Goal: Information Seeking & Learning: Learn about a topic

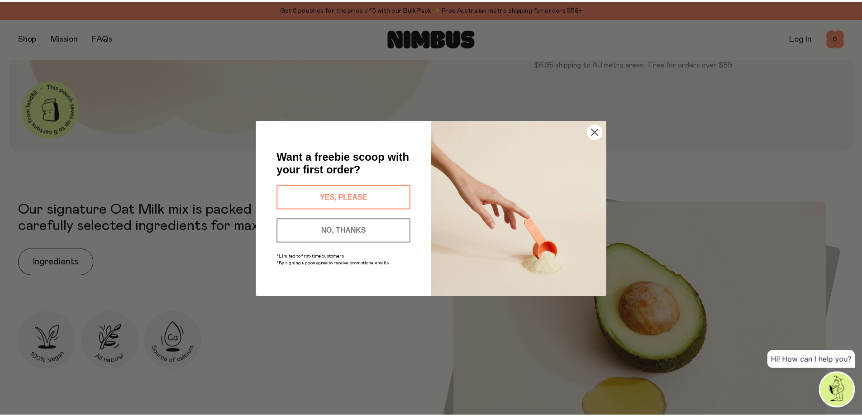
scroll to position [362, 0]
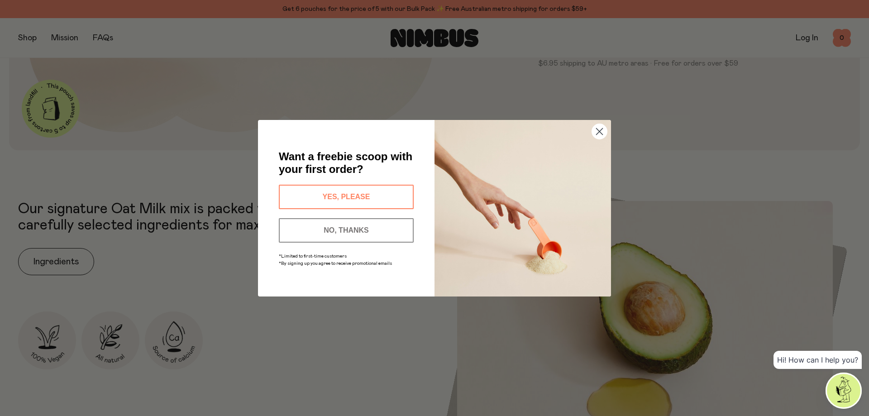
click at [345, 195] on button "YES, PLEASE" at bounding box center [346, 197] width 135 height 24
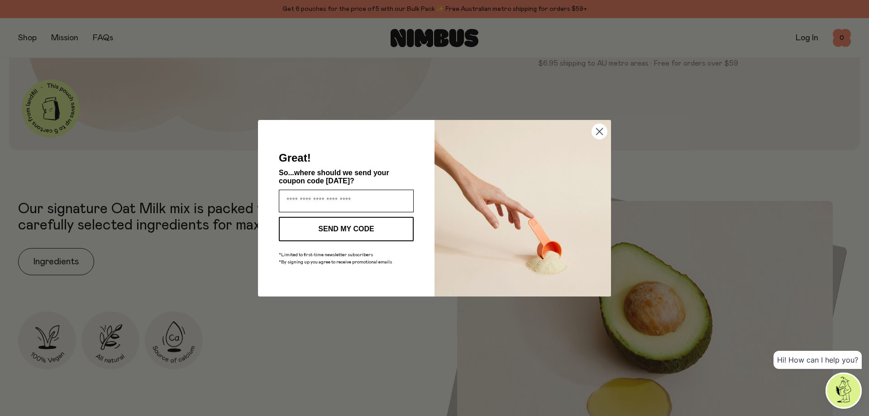
drag, startPoint x: 345, startPoint y: 195, endPoint x: 352, endPoint y: 203, distance: 10.3
click at [345, 195] on input "Enter your email address" at bounding box center [346, 201] width 135 height 23
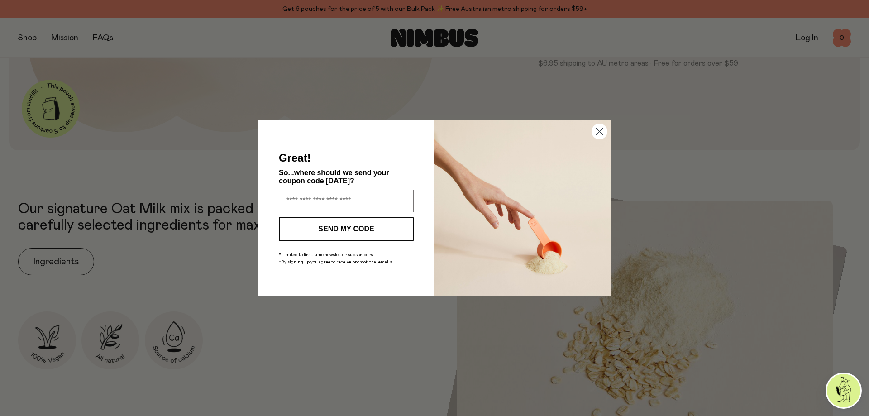
type input "**********"
click at [373, 227] on button "SEND MY CODE" at bounding box center [346, 229] width 135 height 24
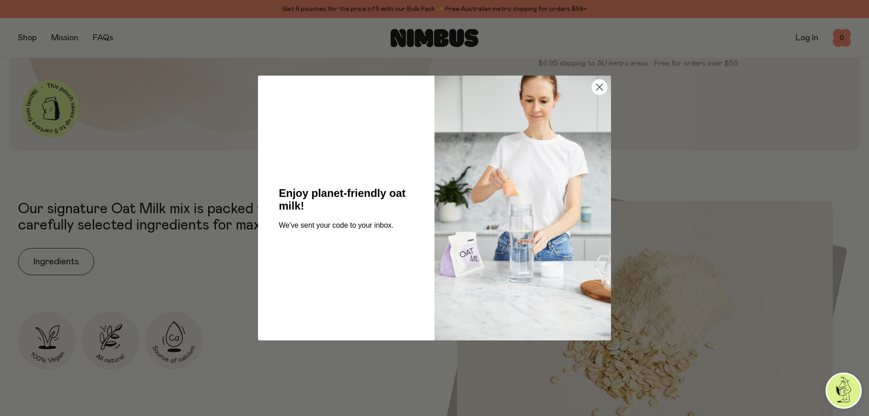
click at [603, 86] on circle "Close dialog" at bounding box center [599, 87] width 15 height 15
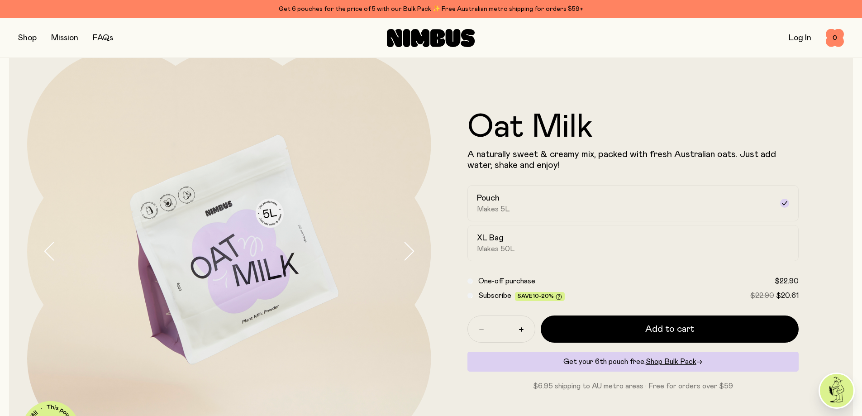
scroll to position [0, 0]
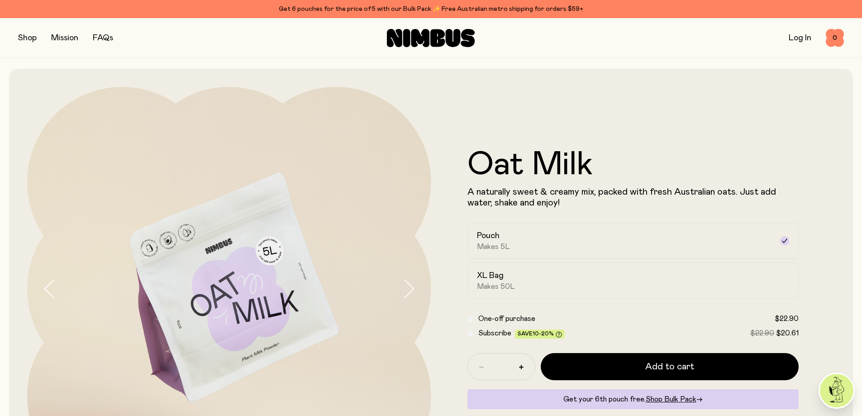
click at [412, 32] on icon at bounding box center [420, 38] width 19 height 18
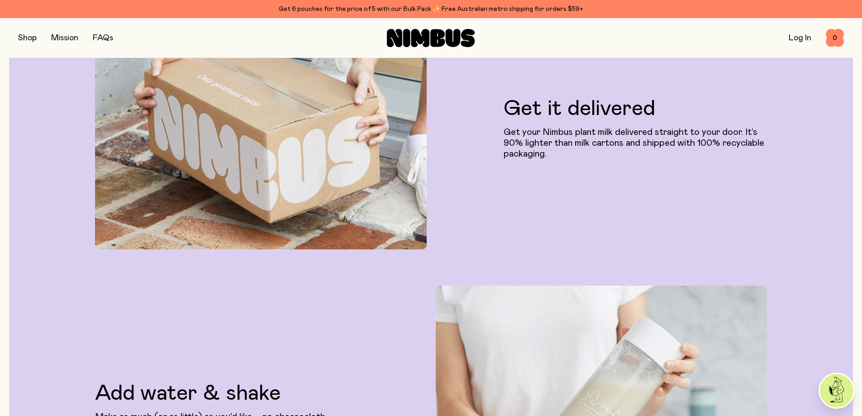
scroll to position [2036, 0]
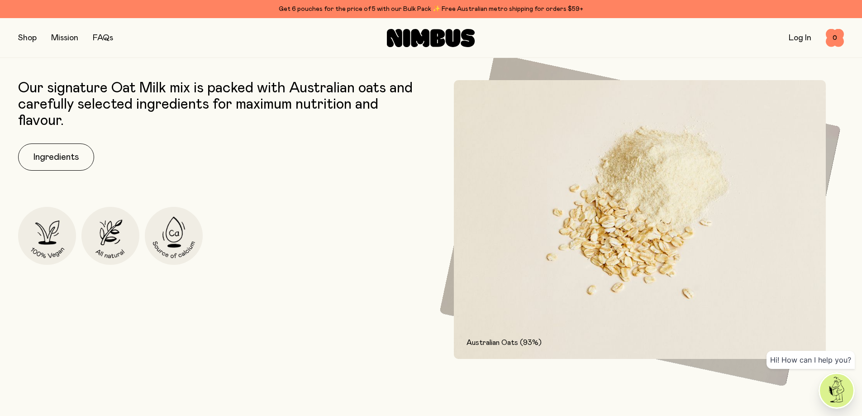
scroll to position [451, 0]
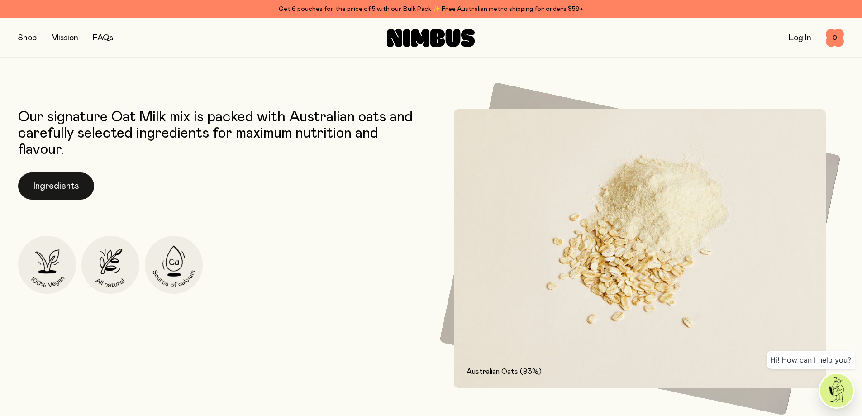
click at [76, 192] on button "Ingredients" at bounding box center [56, 185] width 76 height 27
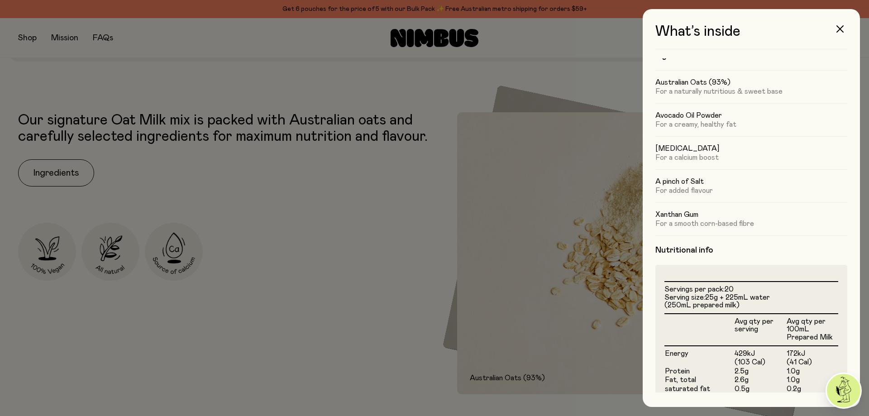
scroll to position [0, 0]
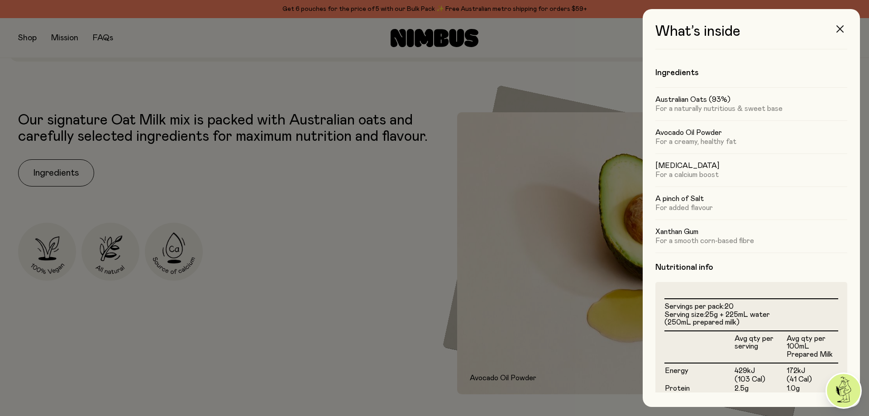
click at [835, 28] on button "button" at bounding box center [840, 29] width 22 height 22
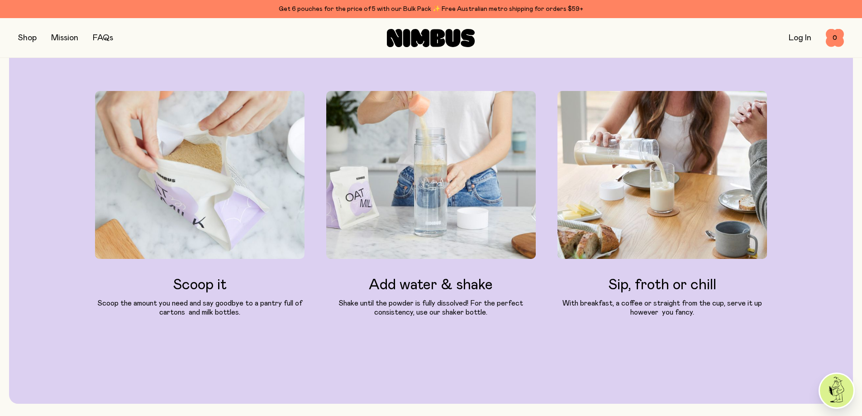
scroll to position [994, 0]
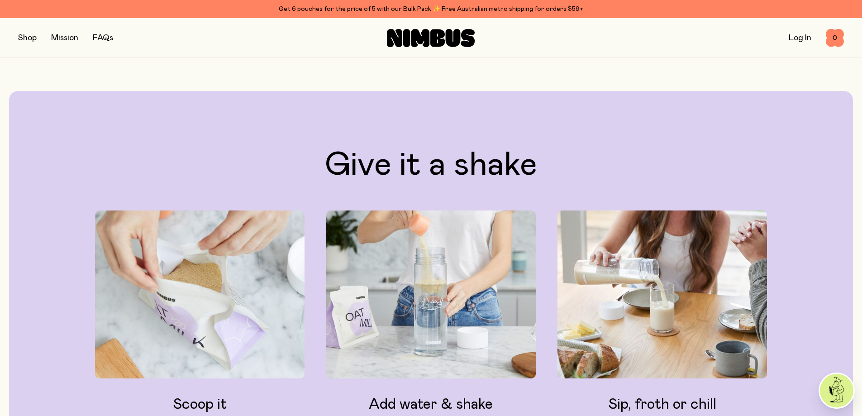
click at [30, 38] on button "button" at bounding box center [27, 38] width 19 height 13
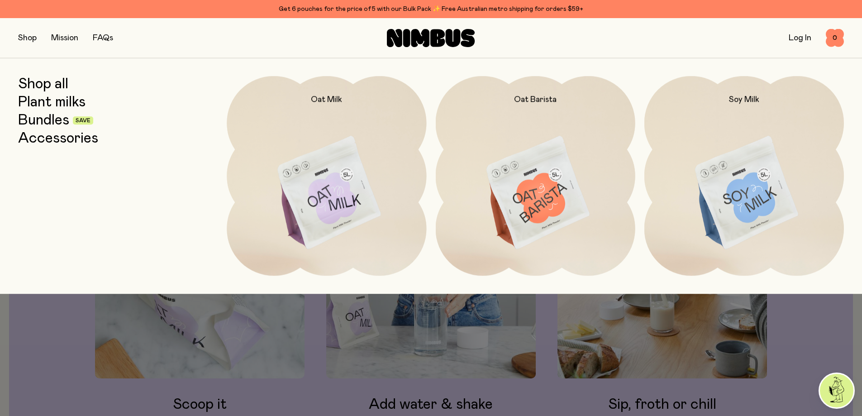
click at [41, 86] on link "Shop all" at bounding box center [43, 84] width 50 height 16
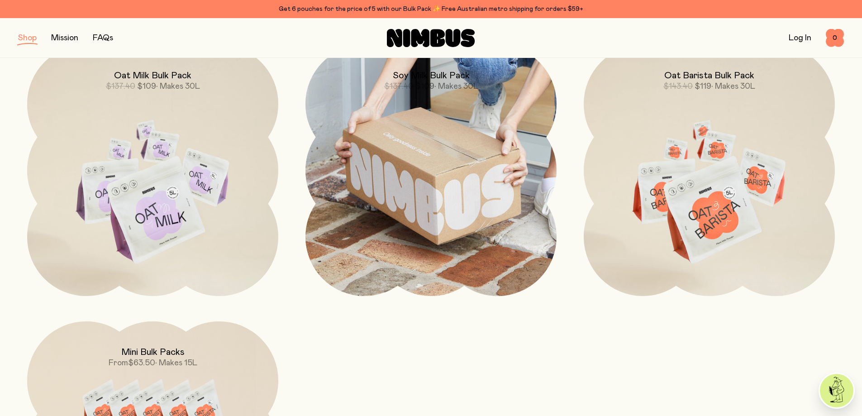
scroll to position [1086, 0]
click at [347, 267] on img at bounding box center [430, 169] width 251 height 251
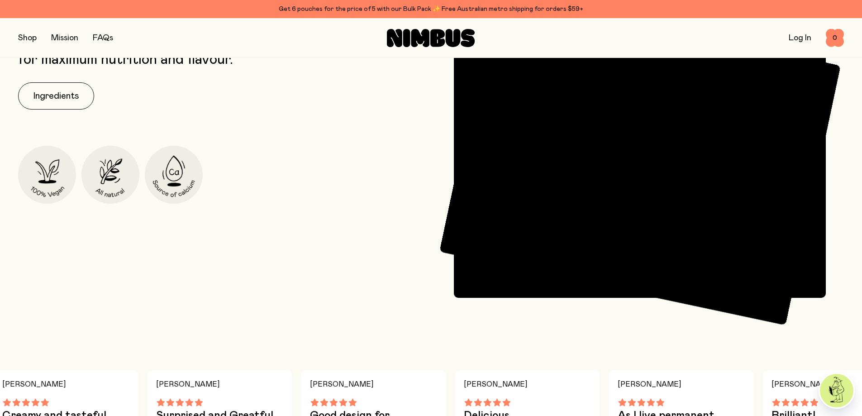
scroll to position [543, 0]
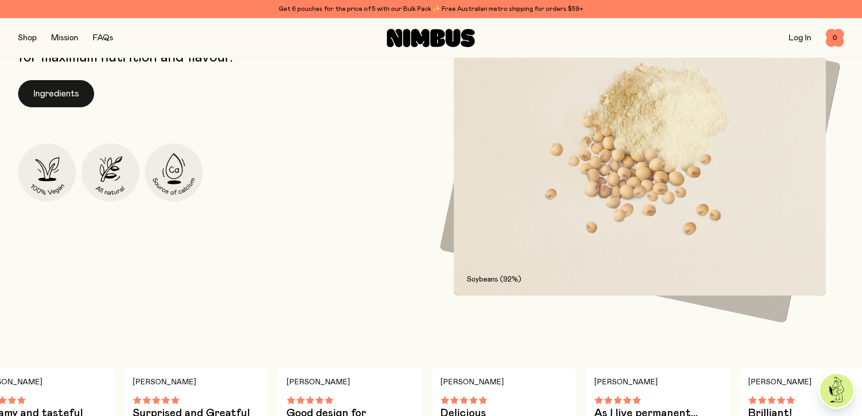
click at [69, 98] on button "Ingredients" at bounding box center [56, 93] width 76 height 27
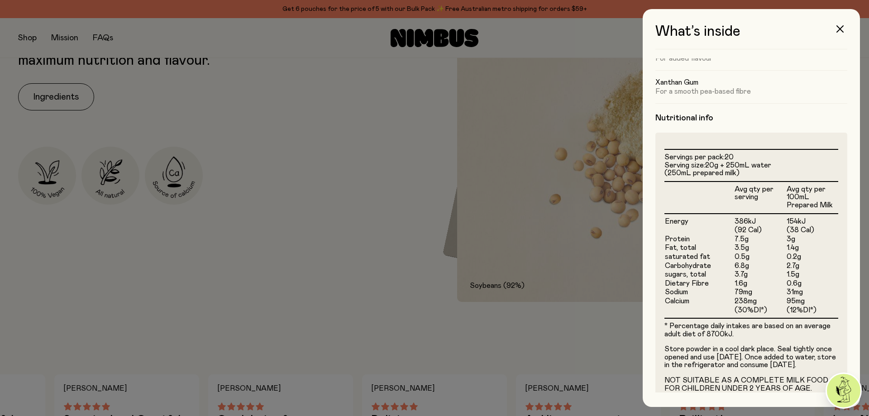
scroll to position [170, 0]
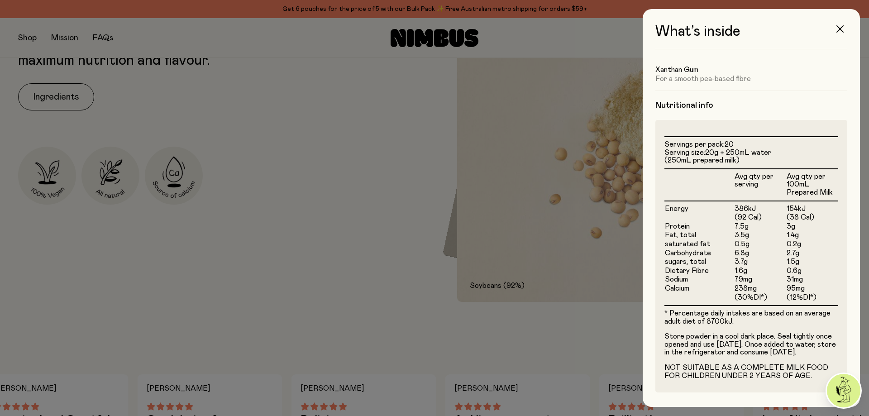
drag, startPoint x: 323, startPoint y: 38, endPoint x: 335, endPoint y: 96, distance: 58.8
click at [324, 44] on div at bounding box center [434, 208] width 869 height 416
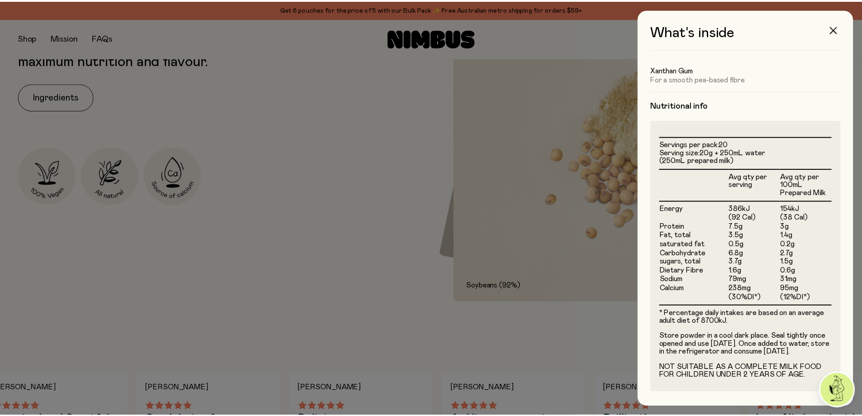
scroll to position [543, 0]
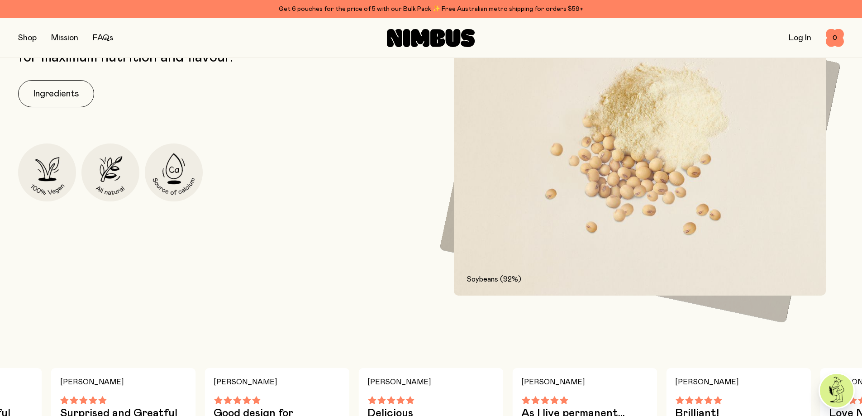
click at [358, 163] on div at bounding box center [431, 208] width 862 height 416
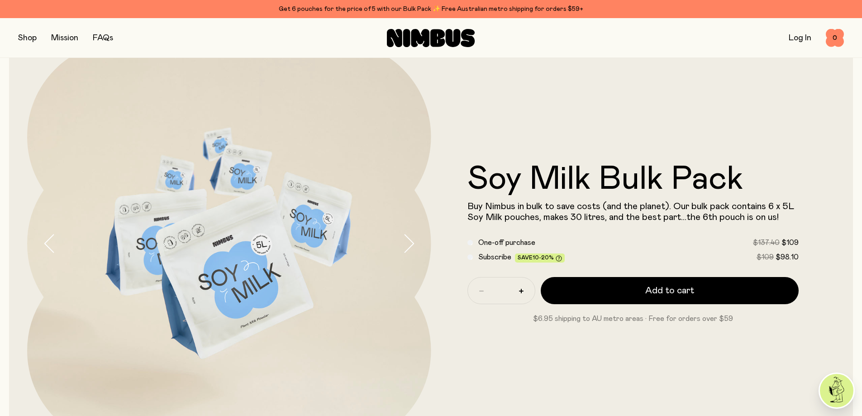
scroll to position [0, 0]
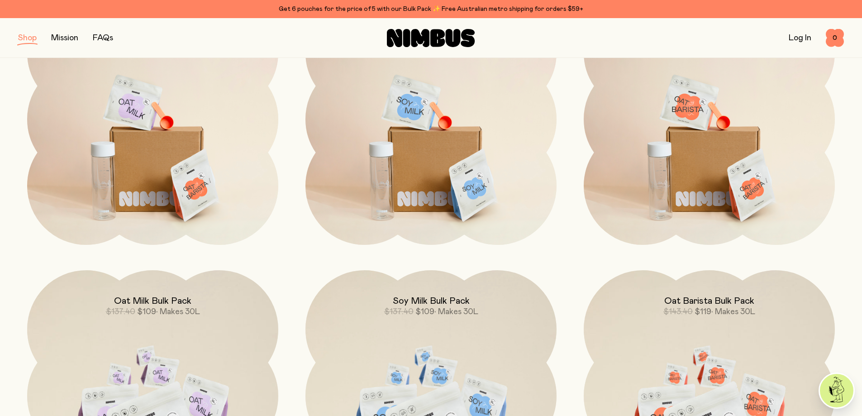
scroll to position [769, 0]
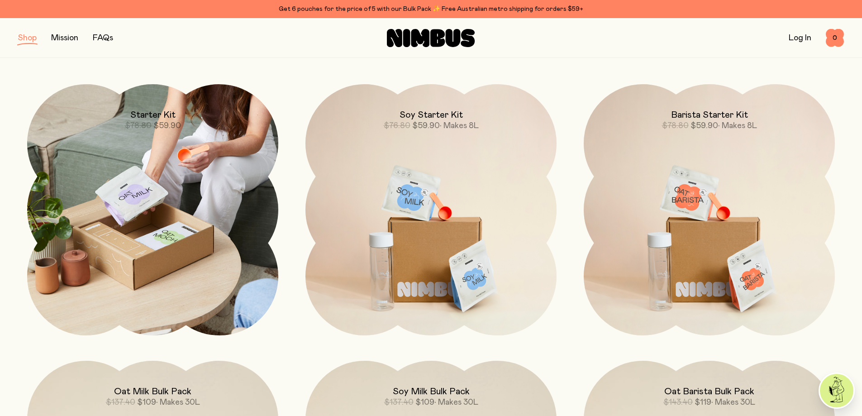
click at [218, 145] on img at bounding box center [152, 209] width 251 height 251
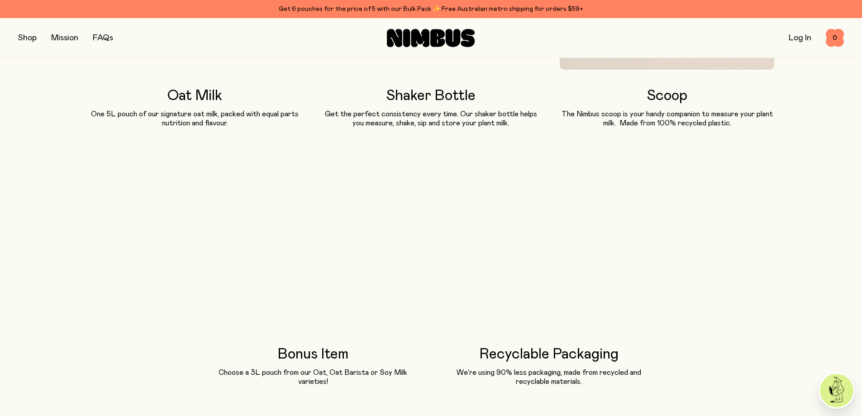
scroll to position [724, 0]
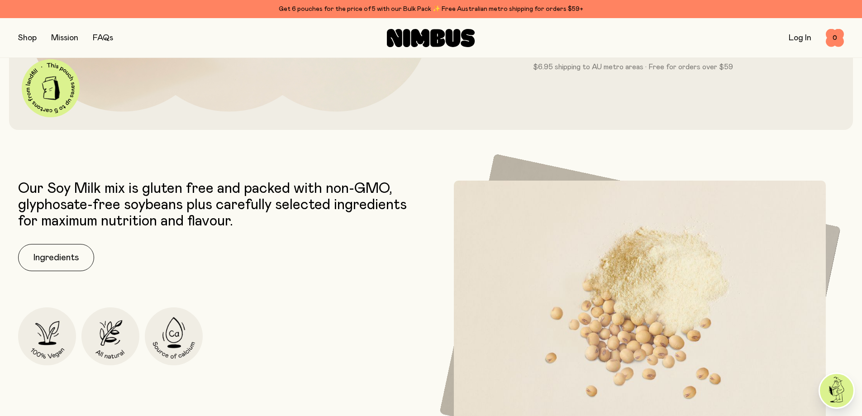
scroll to position [498, 0]
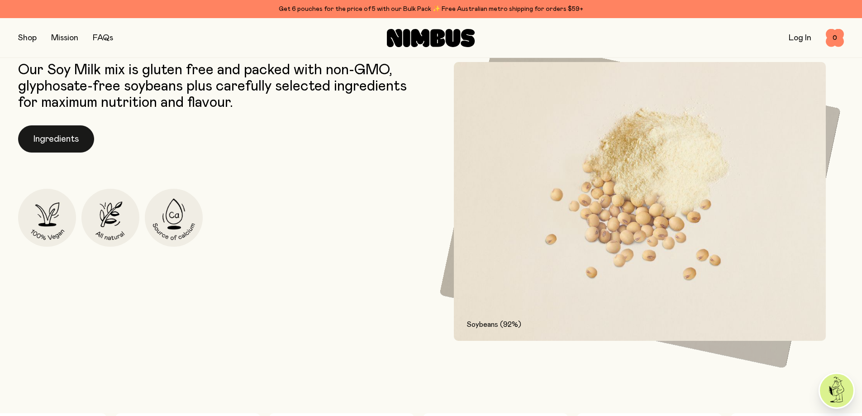
click at [59, 144] on button "Ingredients" at bounding box center [56, 138] width 76 height 27
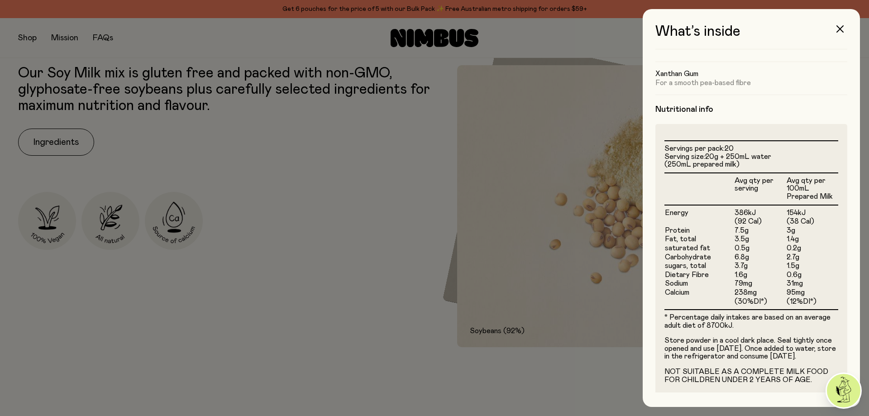
scroll to position [170, 0]
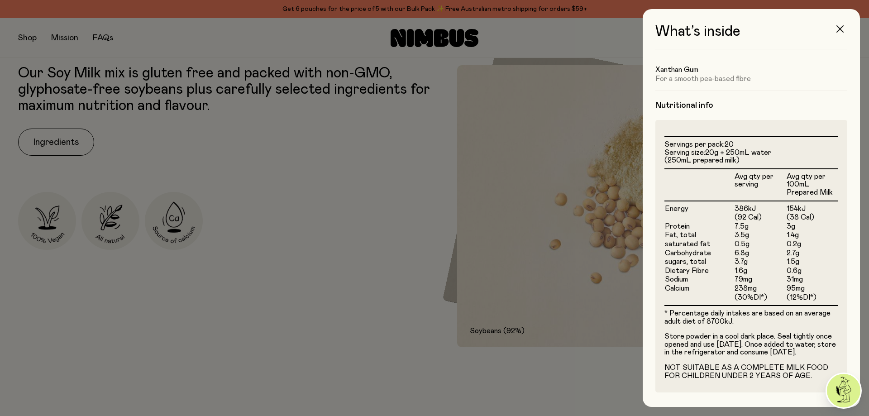
click at [846, 25] on button "button" at bounding box center [840, 29] width 22 height 22
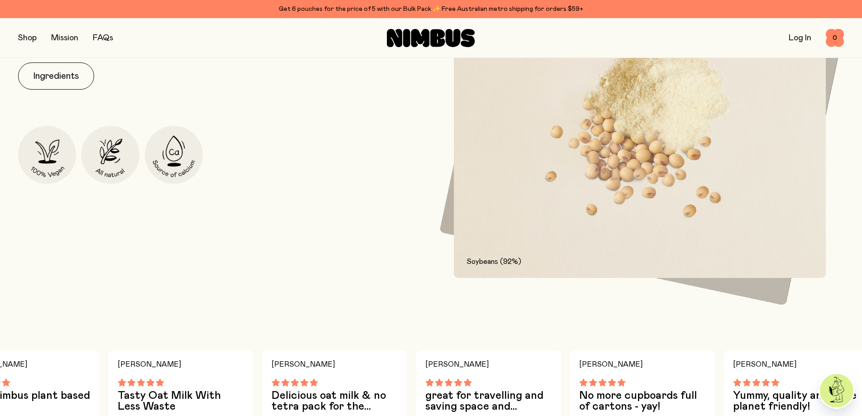
scroll to position [453, 0]
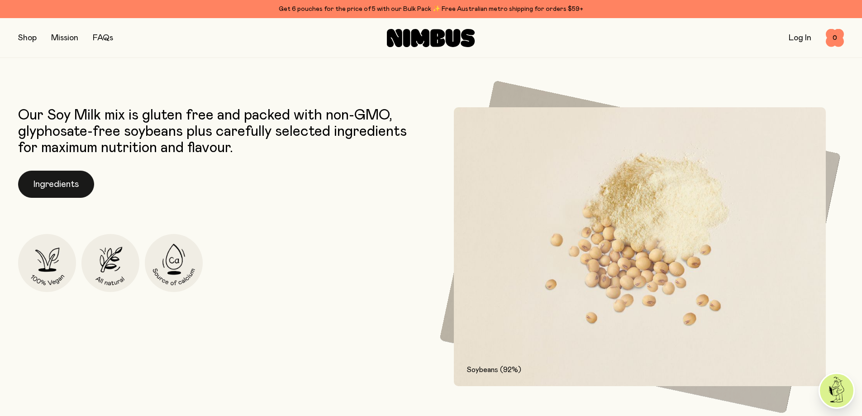
click at [76, 186] on button "Ingredients" at bounding box center [56, 184] width 76 height 27
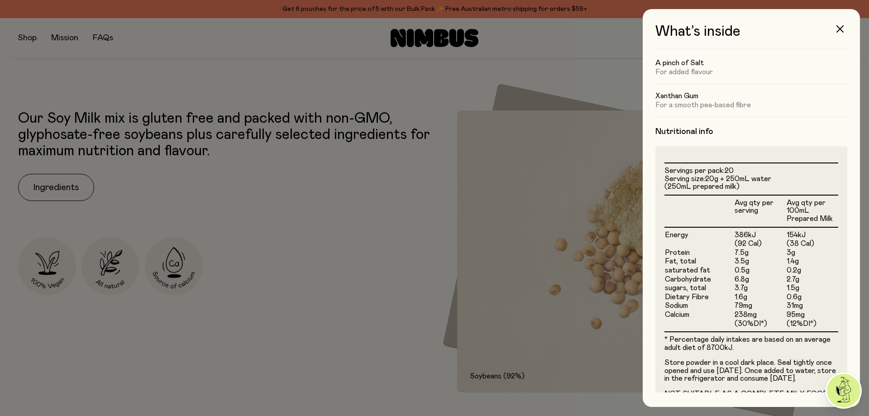
scroll to position [170, 0]
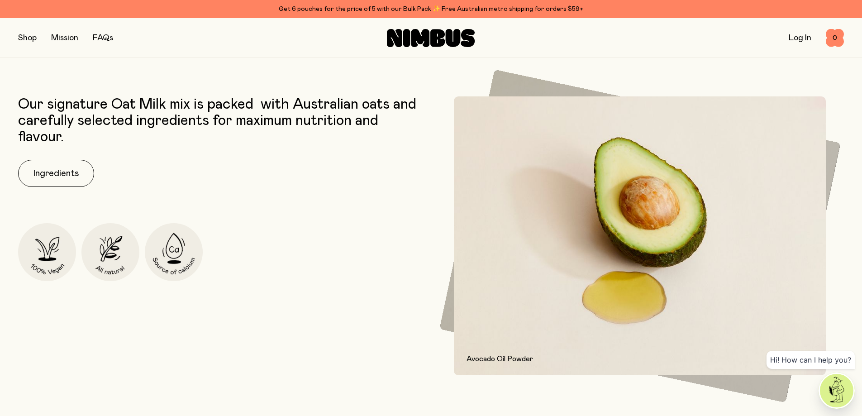
scroll to position [498, 0]
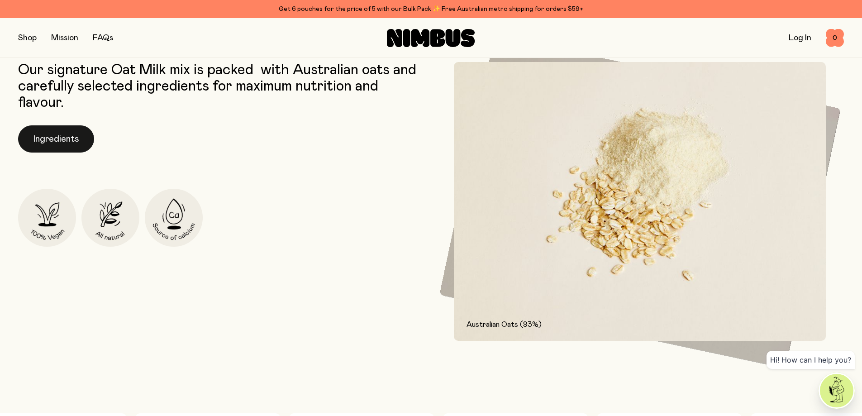
click at [37, 134] on button "Ingredients" at bounding box center [56, 138] width 76 height 27
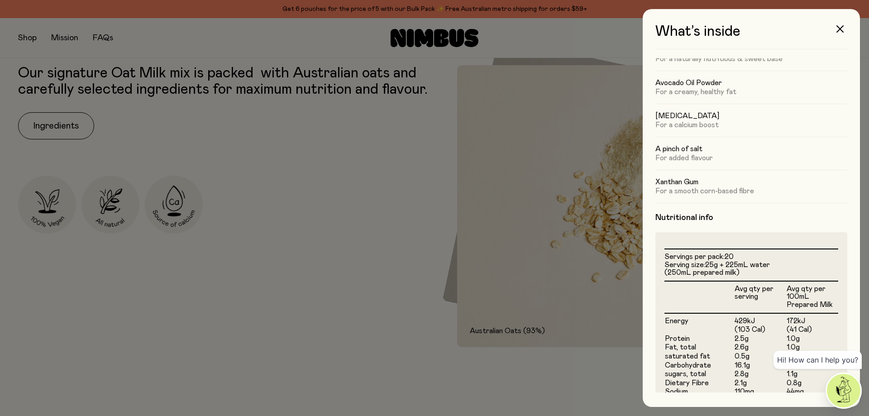
scroll to position [136, 0]
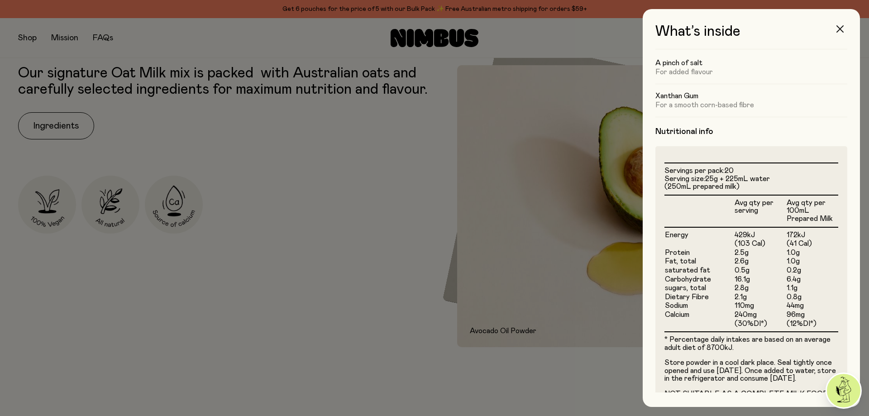
click at [843, 25] on icon "button" at bounding box center [839, 28] width 7 height 7
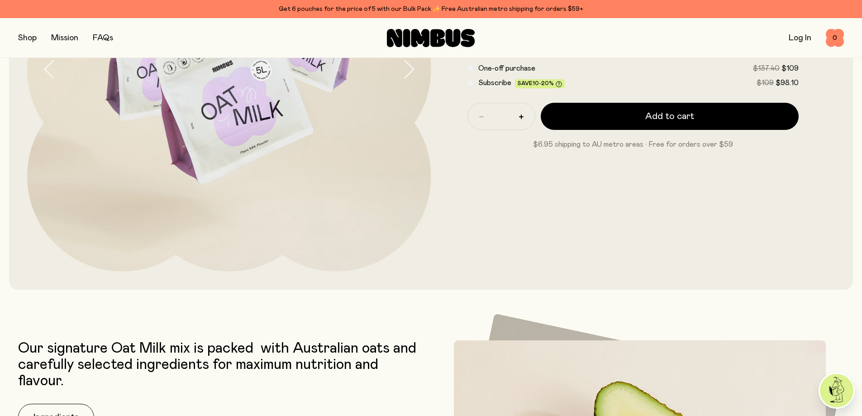
scroll to position [317, 0]
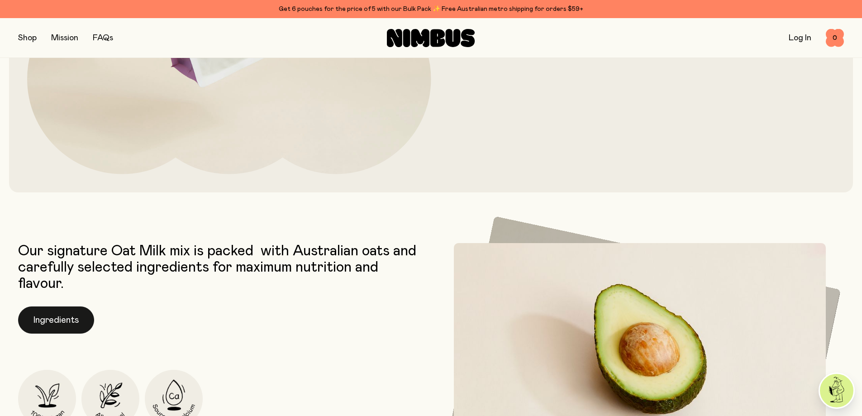
click at [63, 324] on button "Ingredients" at bounding box center [56, 319] width 76 height 27
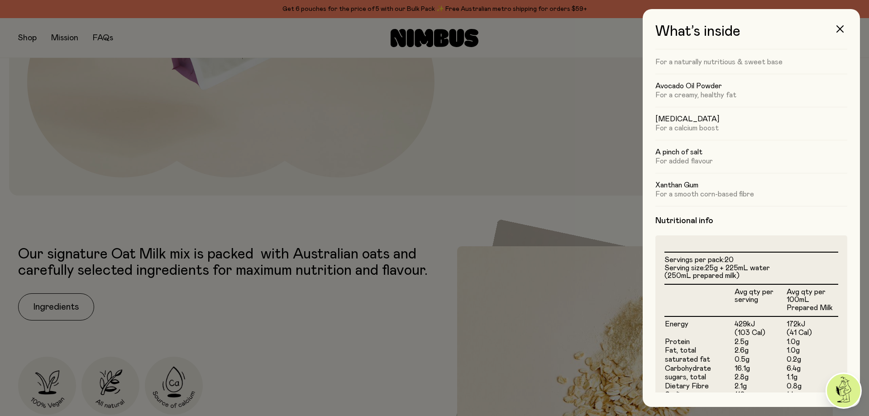
scroll to position [178, 0]
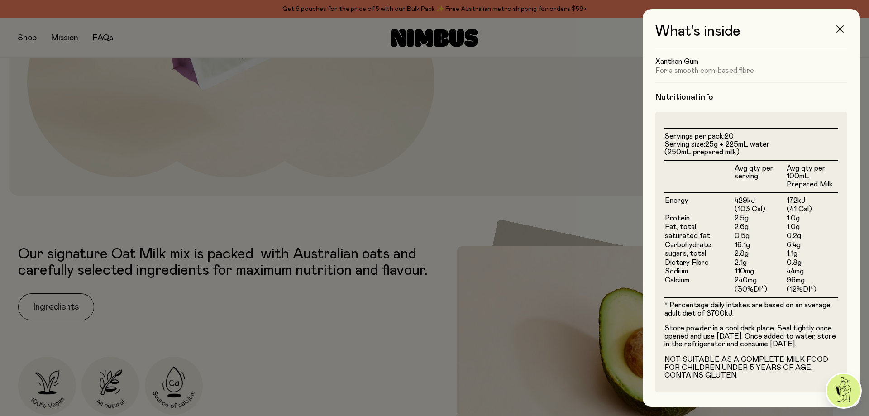
click at [841, 28] on icon "button" at bounding box center [839, 28] width 7 height 7
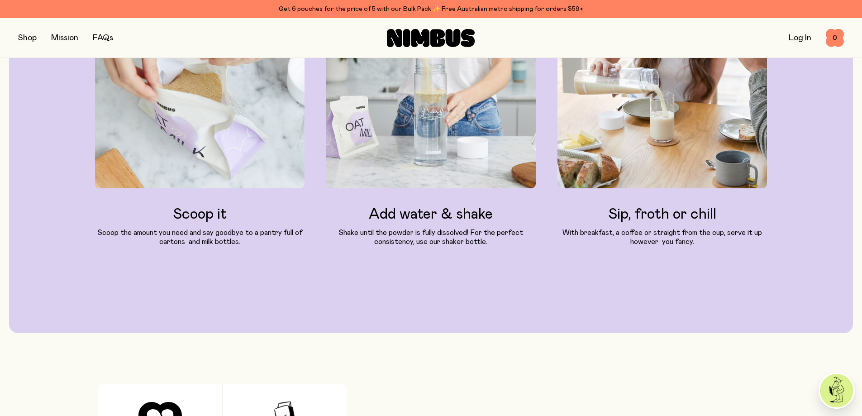
scroll to position [0, 0]
